Goal: Task Accomplishment & Management: Use online tool/utility

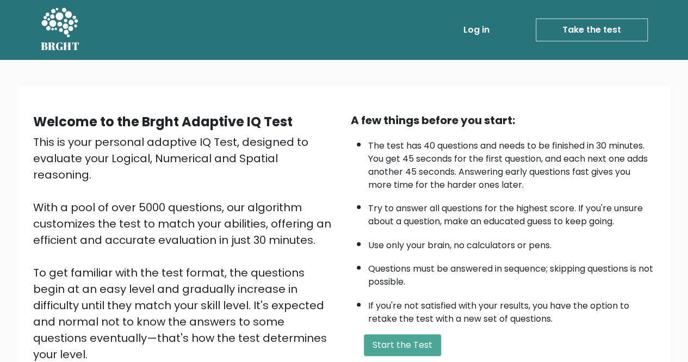
click at [594, 31] on link "Take the test" at bounding box center [592, 30] width 112 height 23
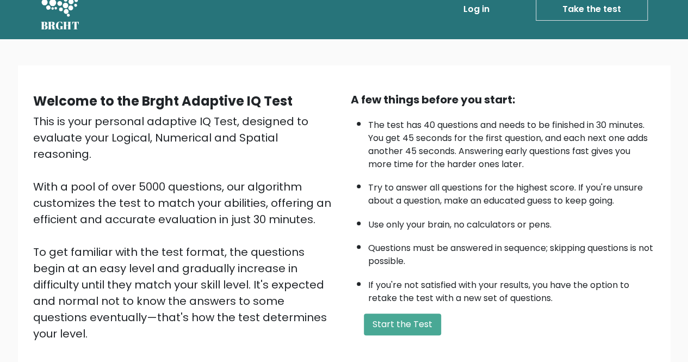
scroll to position [136, 0]
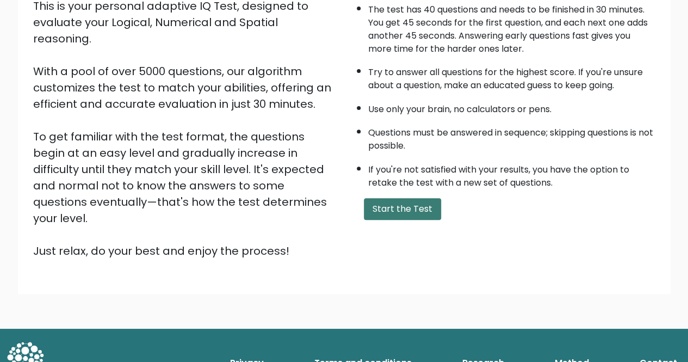
click at [401, 206] on button "Start the Test" at bounding box center [402, 209] width 77 height 22
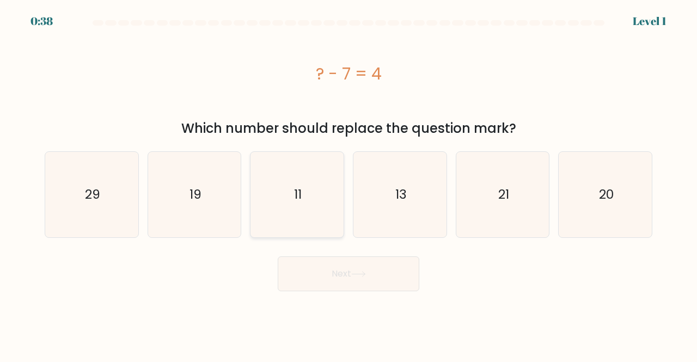
click at [308, 202] on icon "11" at bounding box center [296, 194] width 85 height 85
click at [348, 184] on input "c. 11" at bounding box center [348, 182] width 1 height 3
radio input "true"
click at [357, 273] on icon at bounding box center [358, 274] width 15 height 6
